Goal: Task Accomplishment & Management: Use online tool/utility

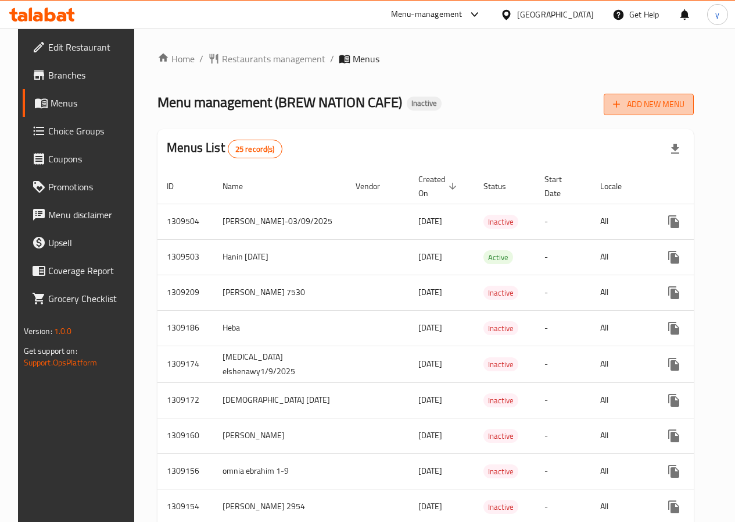
click at [623, 99] on icon "button" at bounding box center [617, 104] width 12 height 12
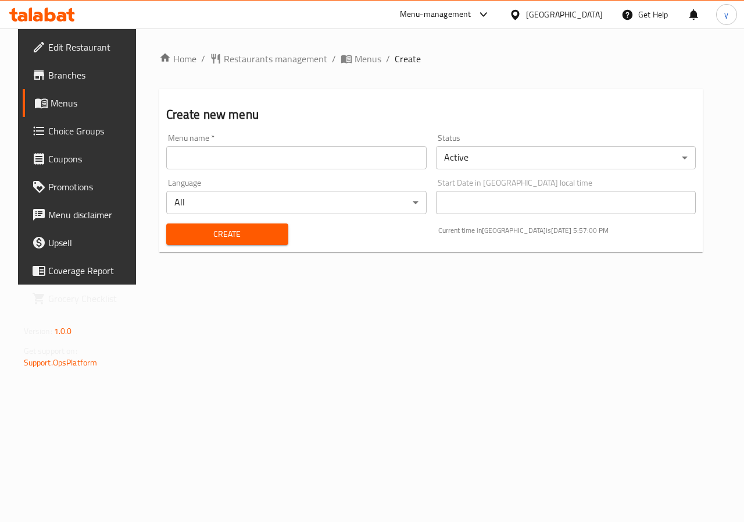
click at [290, 154] on input "text" at bounding box center [296, 157] width 260 height 23
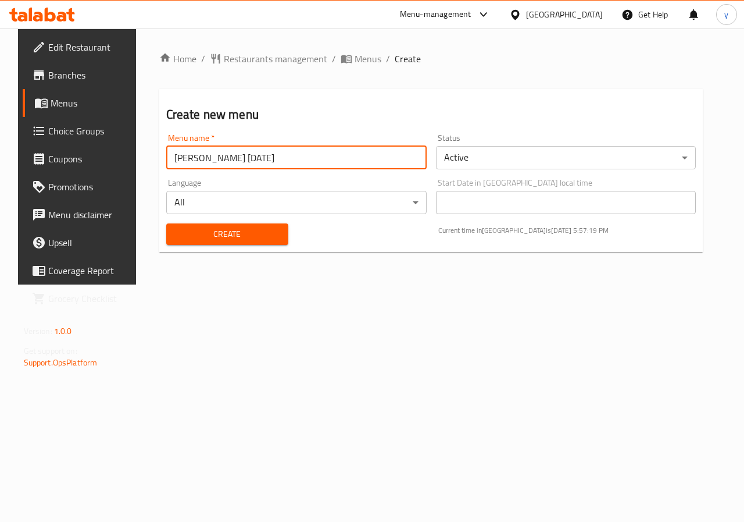
type input "[PERSON_NAME] [DATE]"
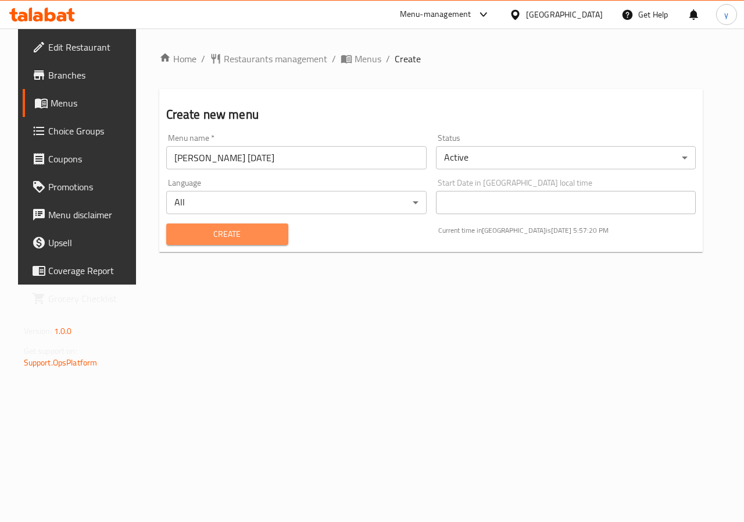
click at [231, 230] on span "Create" at bounding box center [227, 234] width 103 height 15
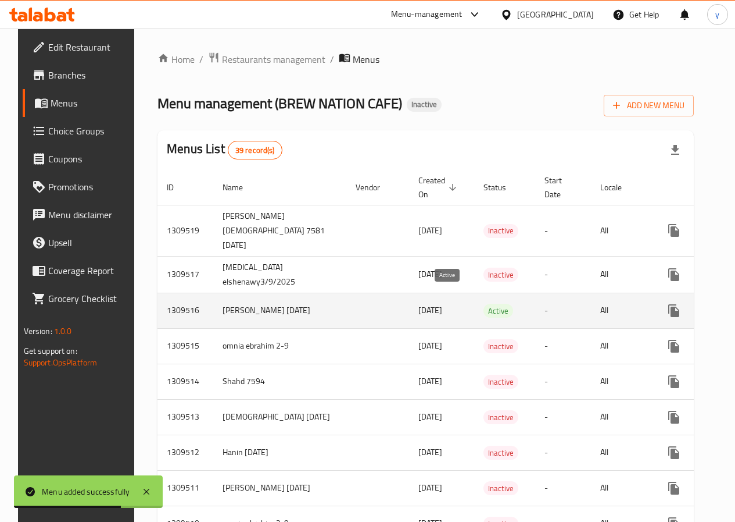
click at [484, 304] on span "Active" at bounding box center [499, 310] width 30 height 13
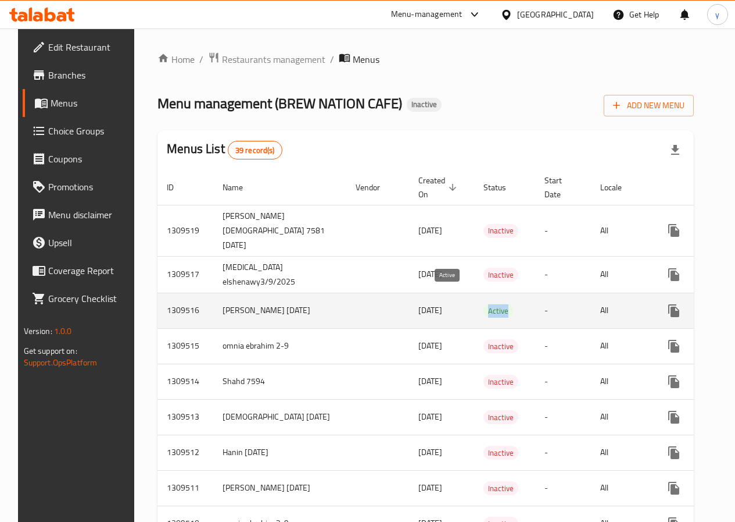
click at [484, 304] on span "Active" at bounding box center [499, 310] width 30 height 13
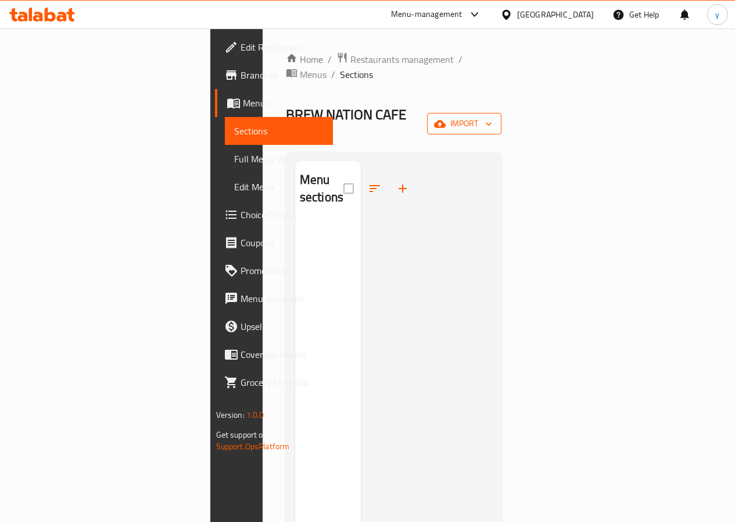
click at [492, 116] on span "import" at bounding box center [465, 123] width 56 height 15
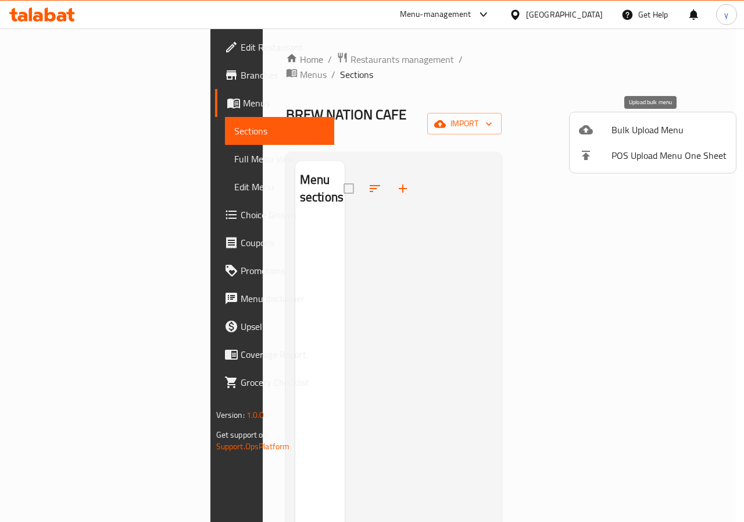
click at [631, 131] on span "Bulk Upload Menu" at bounding box center [669, 130] width 115 height 14
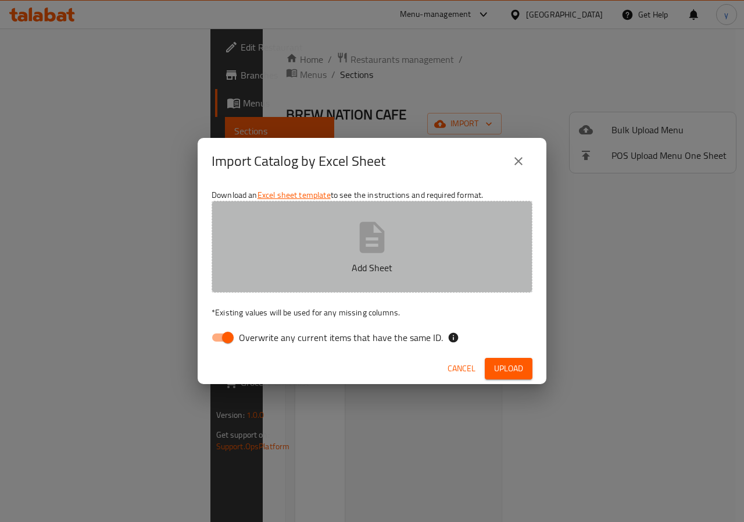
click at [380, 249] on icon "button" at bounding box center [372, 237] width 25 height 31
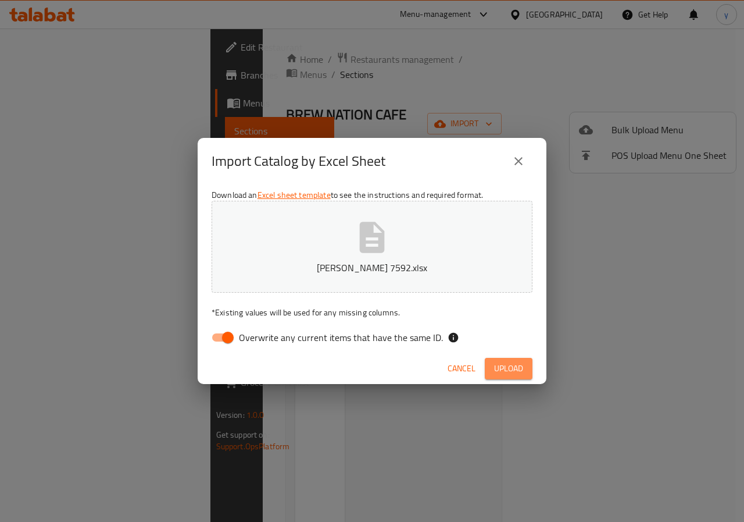
click at [522, 371] on span "Upload" at bounding box center [508, 368] width 29 height 15
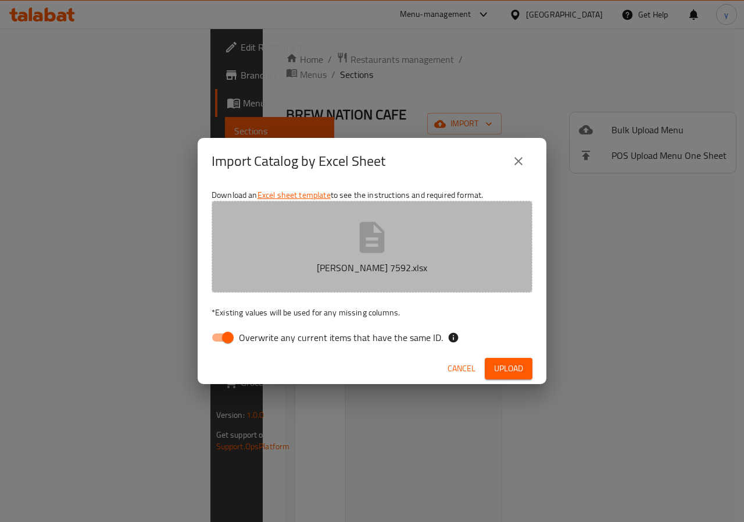
click at [401, 264] on p "Youssef Sherif 7592.xlsx" at bounding box center [372, 267] width 285 height 14
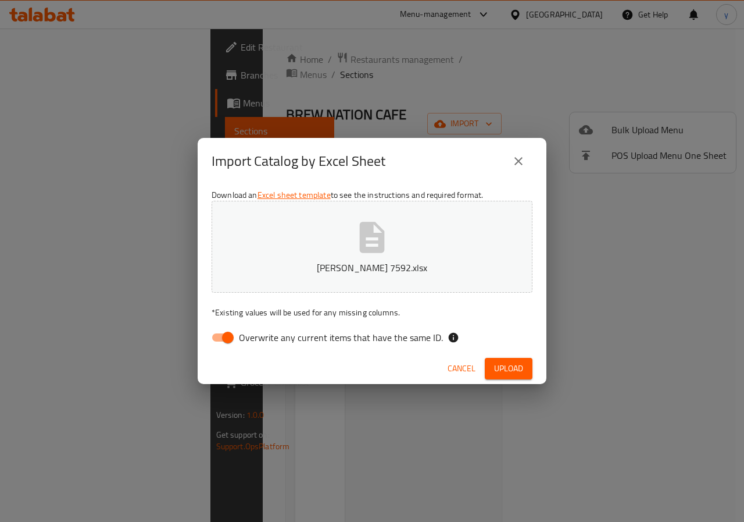
click at [503, 368] on span "Upload" at bounding box center [508, 368] width 29 height 15
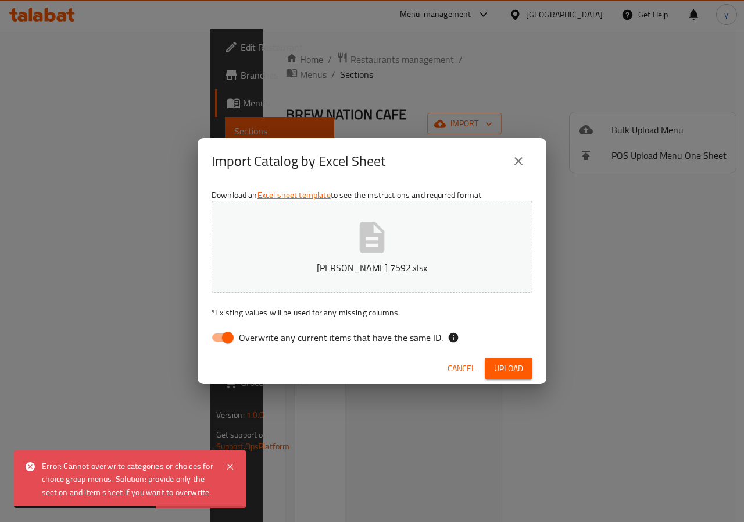
click at [516, 163] on icon "close" at bounding box center [519, 161] width 14 height 14
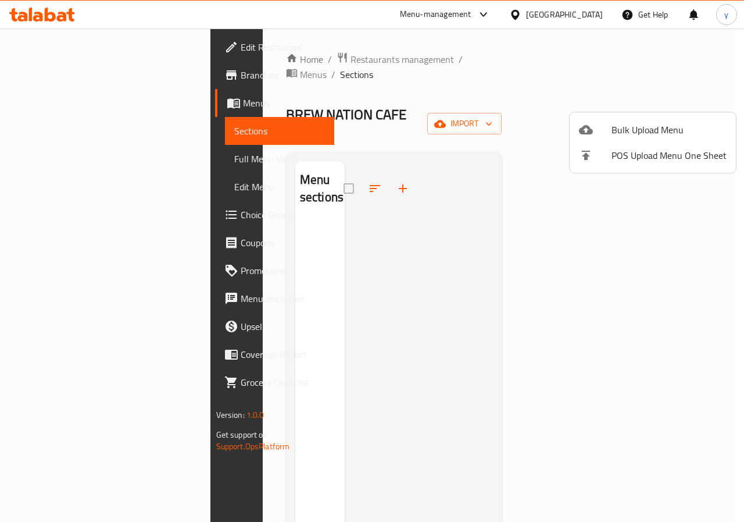
click at [295, 100] on div at bounding box center [372, 261] width 744 height 522
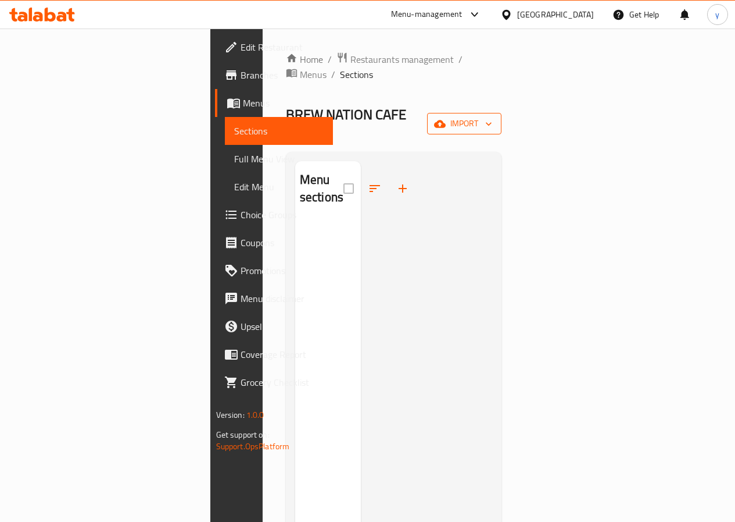
click at [446, 120] on icon "button" at bounding box center [440, 124] width 12 height 8
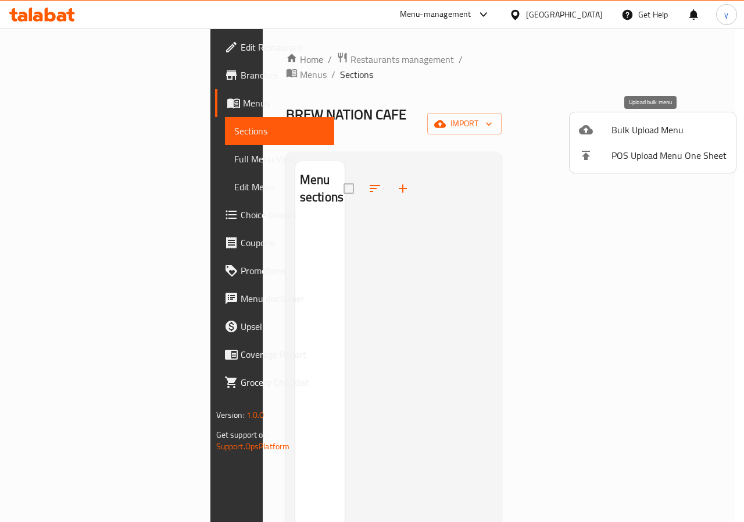
click at [656, 135] on span "Bulk Upload Menu" at bounding box center [669, 130] width 115 height 14
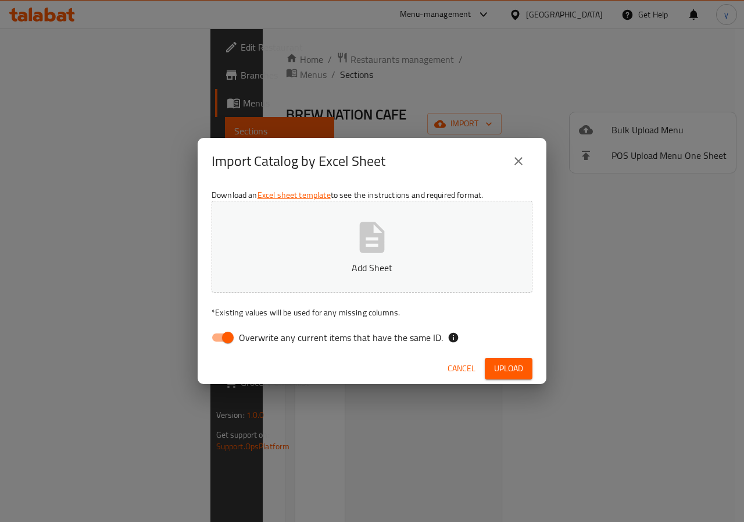
click at [384, 254] on icon "button" at bounding box center [371, 237] width 37 height 37
click at [227, 335] on input "Overwrite any current items that have the same ID." at bounding box center [228, 337] width 66 height 22
checkbox input "false"
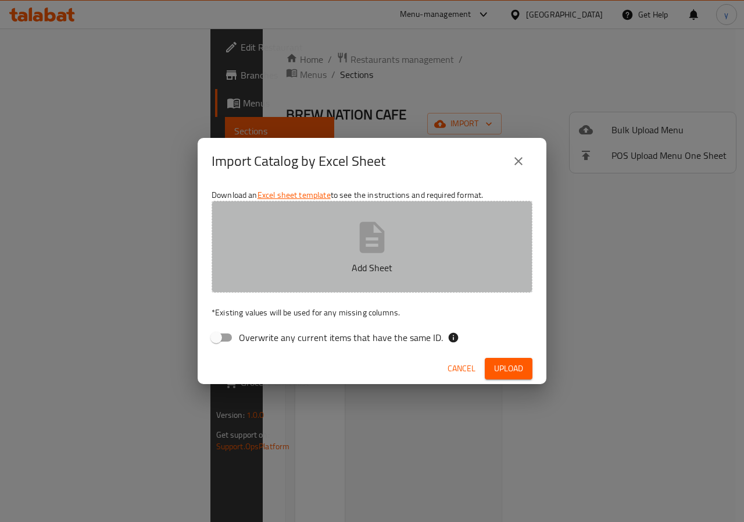
click at [377, 256] on button "Add Sheet" at bounding box center [372, 247] width 321 height 92
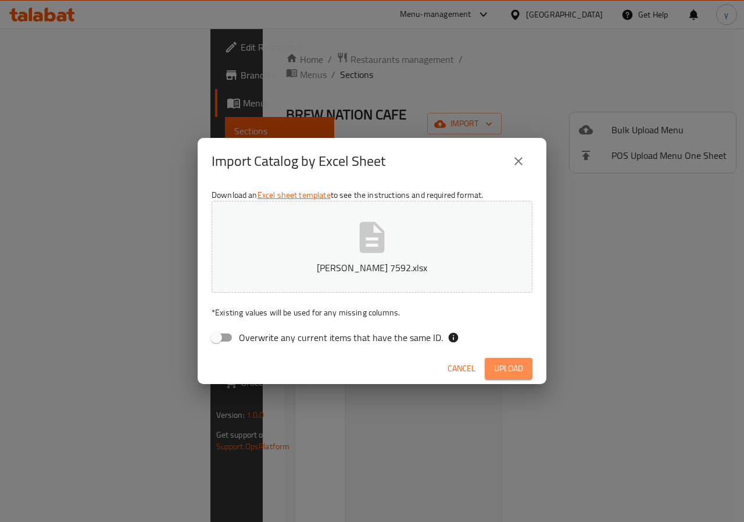
click at [491, 366] on button "Upload" at bounding box center [509, 369] width 48 height 22
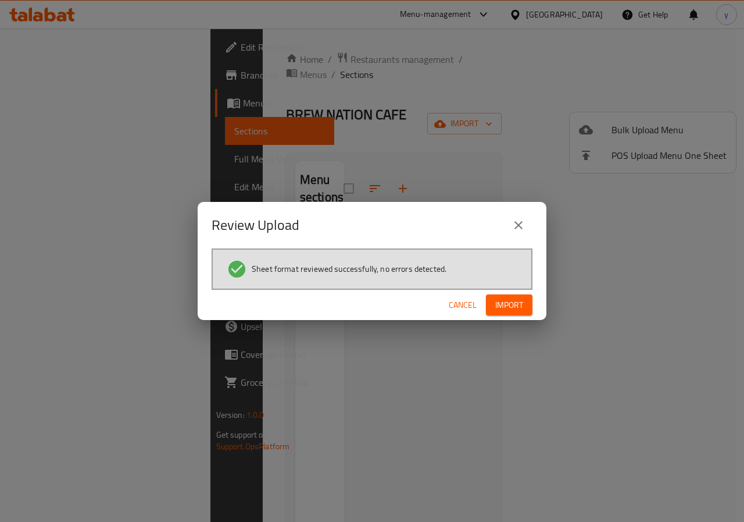
click at [503, 301] on span "Import" at bounding box center [509, 305] width 28 height 15
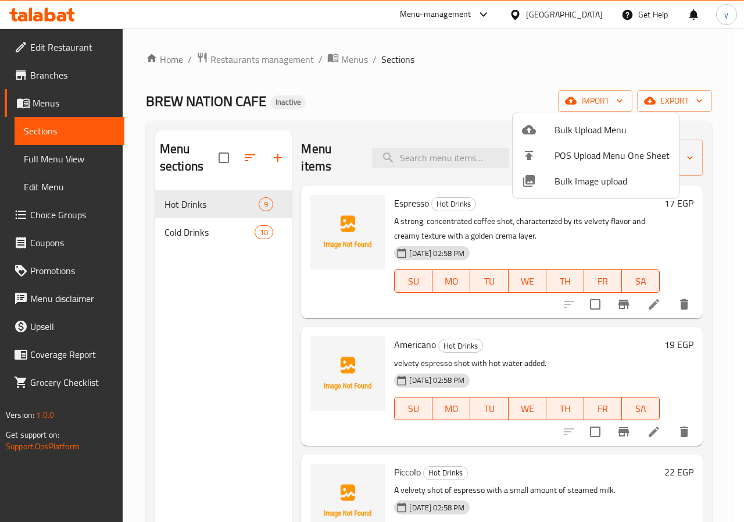
click at [349, 57] on div at bounding box center [372, 261] width 744 height 522
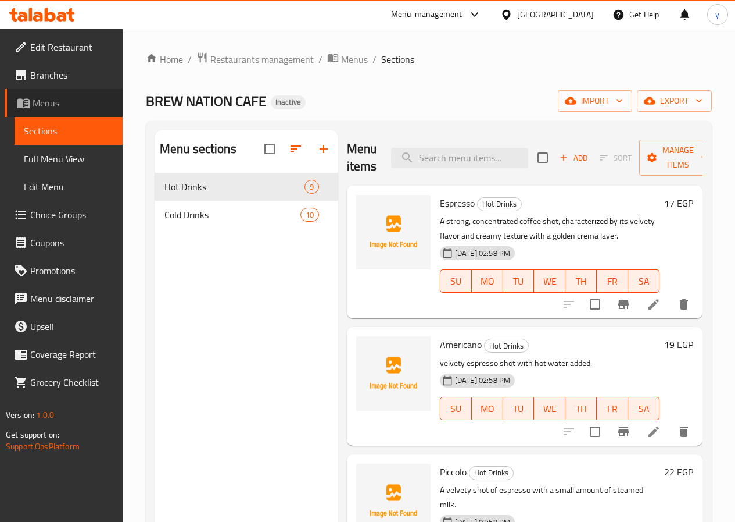
click at [51, 102] on span "Menus" at bounding box center [73, 103] width 81 height 14
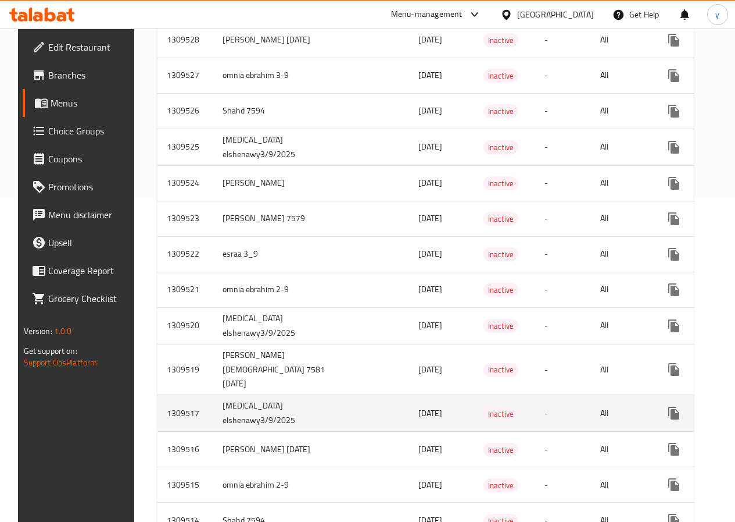
scroll to position [349, 0]
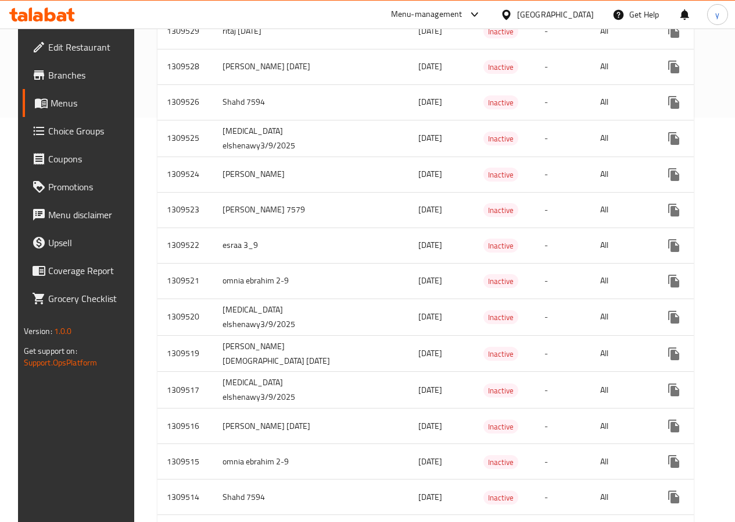
scroll to position [407, 0]
